Goal: Transaction & Acquisition: Obtain resource

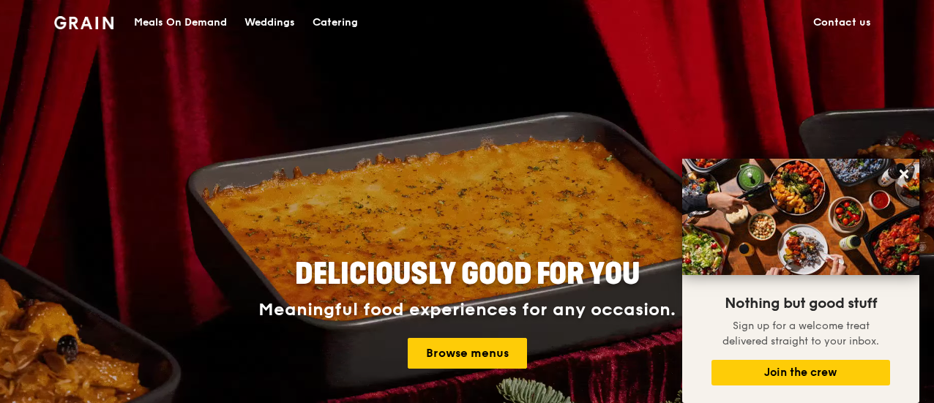
drag, startPoint x: 319, startPoint y: 1, endPoint x: 823, endPoint y: 125, distance: 519.1
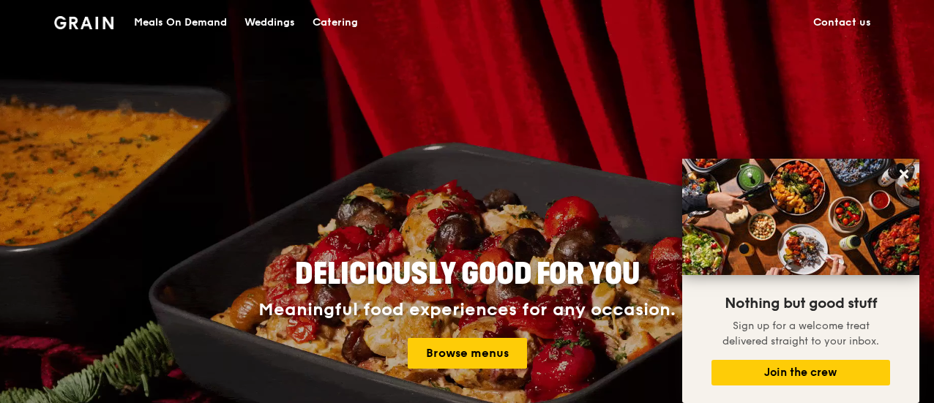
click at [823, 125] on div "Deliciously good for you Meaningful food experiences for any occasion. Browse m…" at bounding box center [467, 315] width 726 height 542
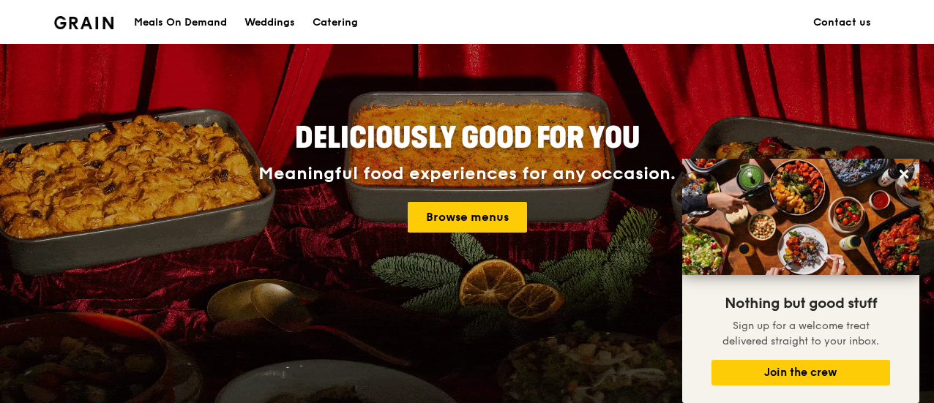
scroll to position [146, 0]
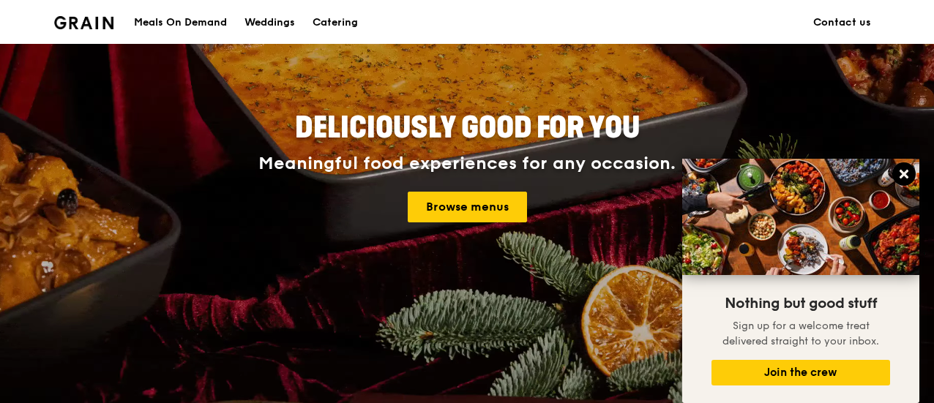
click at [909, 176] on icon at bounding box center [903, 174] width 13 height 13
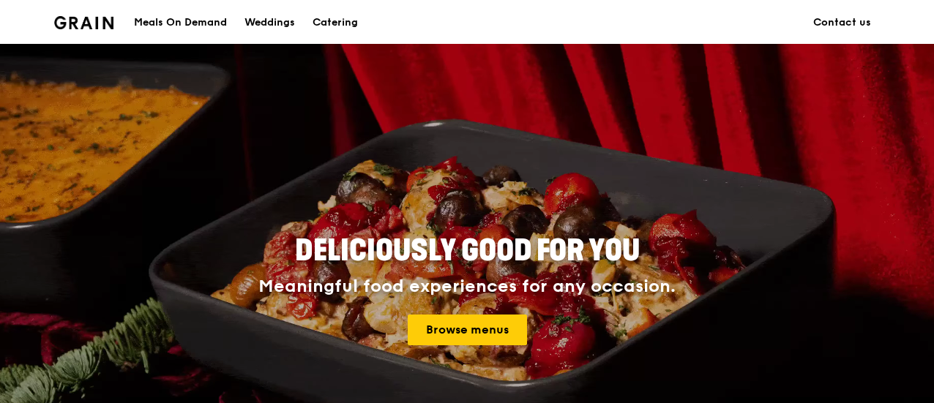
scroll to position [0, 0]
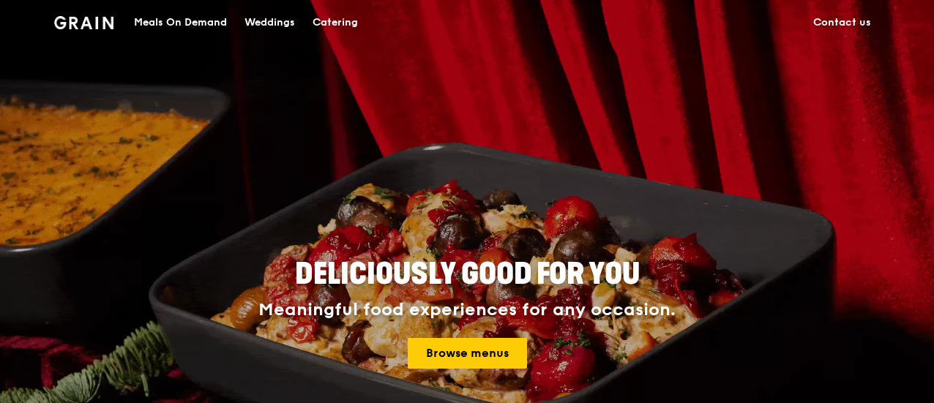
click at [214, 18] on div "Meals On Demand" at bounding box center [180, 23] width 93 height 44
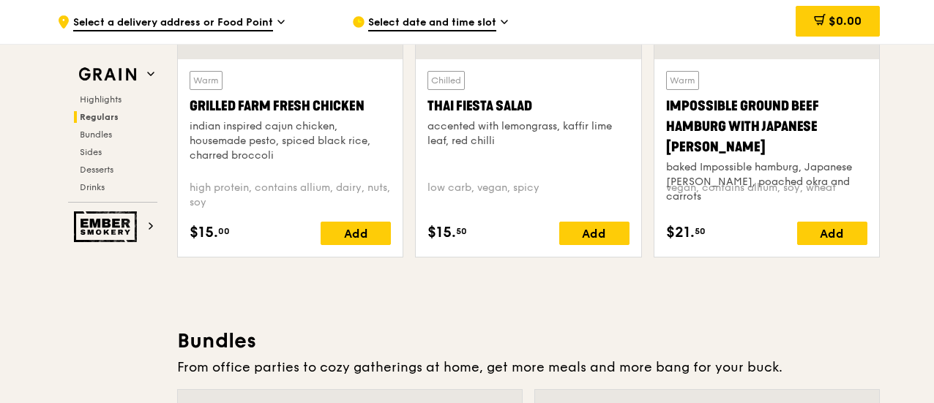
scroll to position [1829, 0]
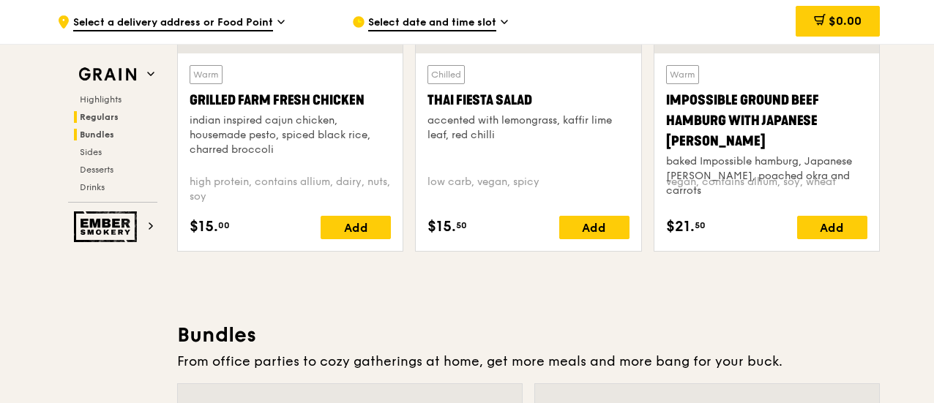
click at [96, 131] on span "Bundles" at bounding box center [97, 135] width 34 height 10
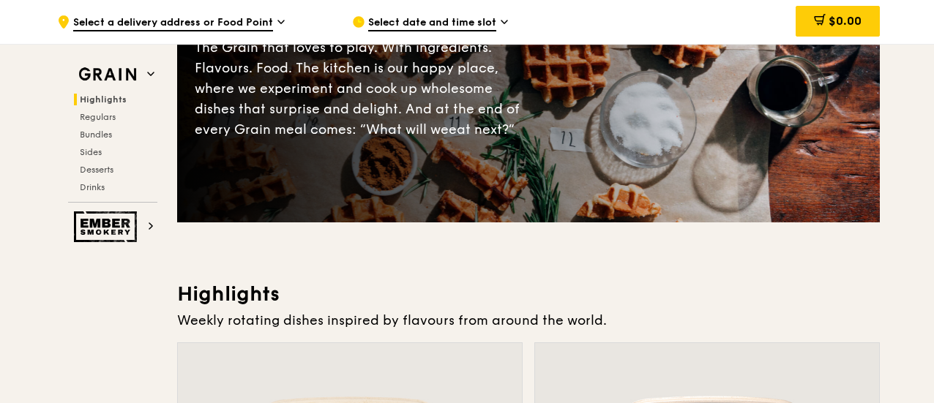
scroll to position [0, 0]
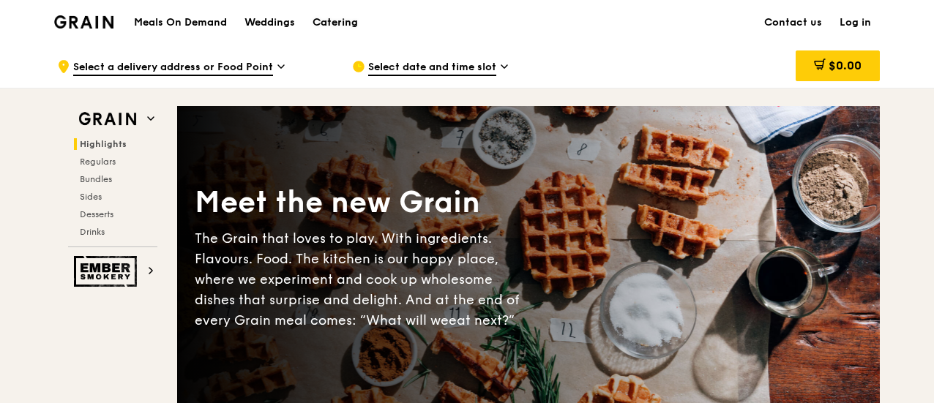
click at [330, 20] on div "Catering" at bounding box center [334, 23] width 45 height 44
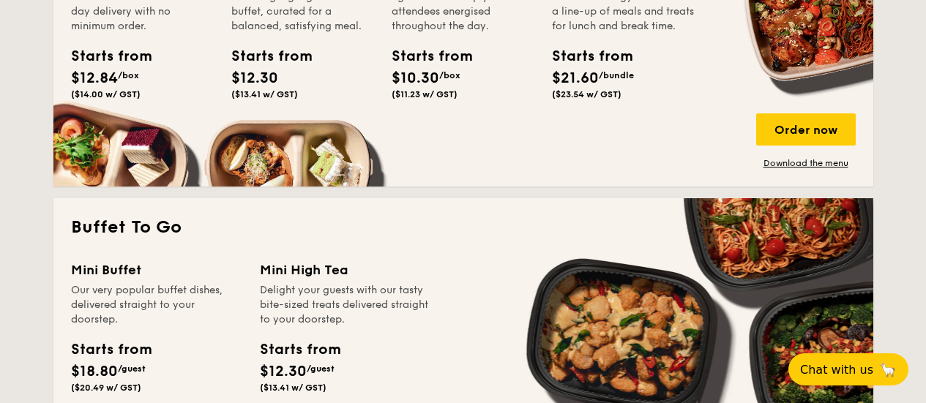
scroll to position [951, 0]
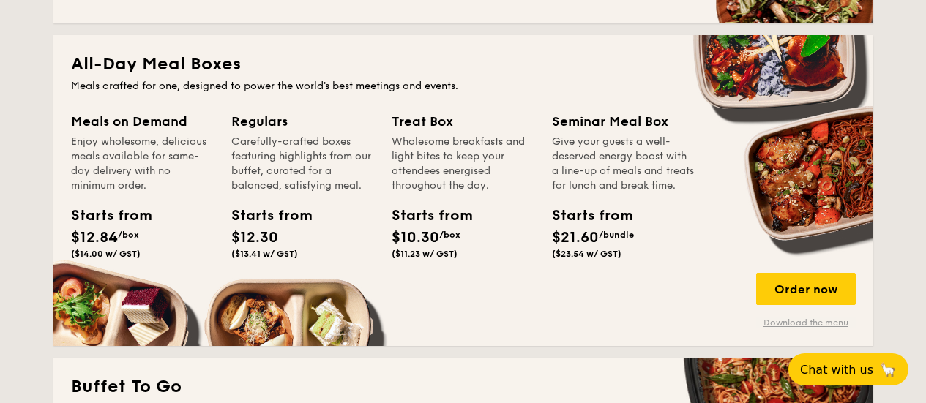
click at [820, 323] on link "Download the menu" at bounding box center [806, 323] width 100 height 12
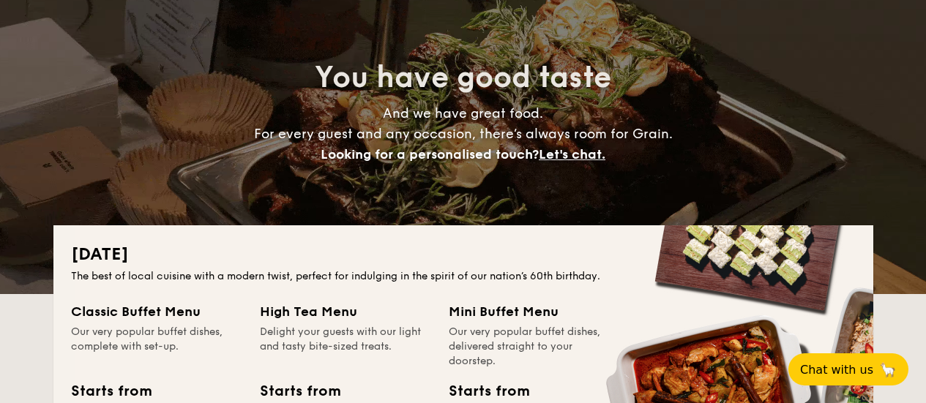
scroll to position [73, 0]
